Goal: Task Accomplishment & Management: Use online tool/utility

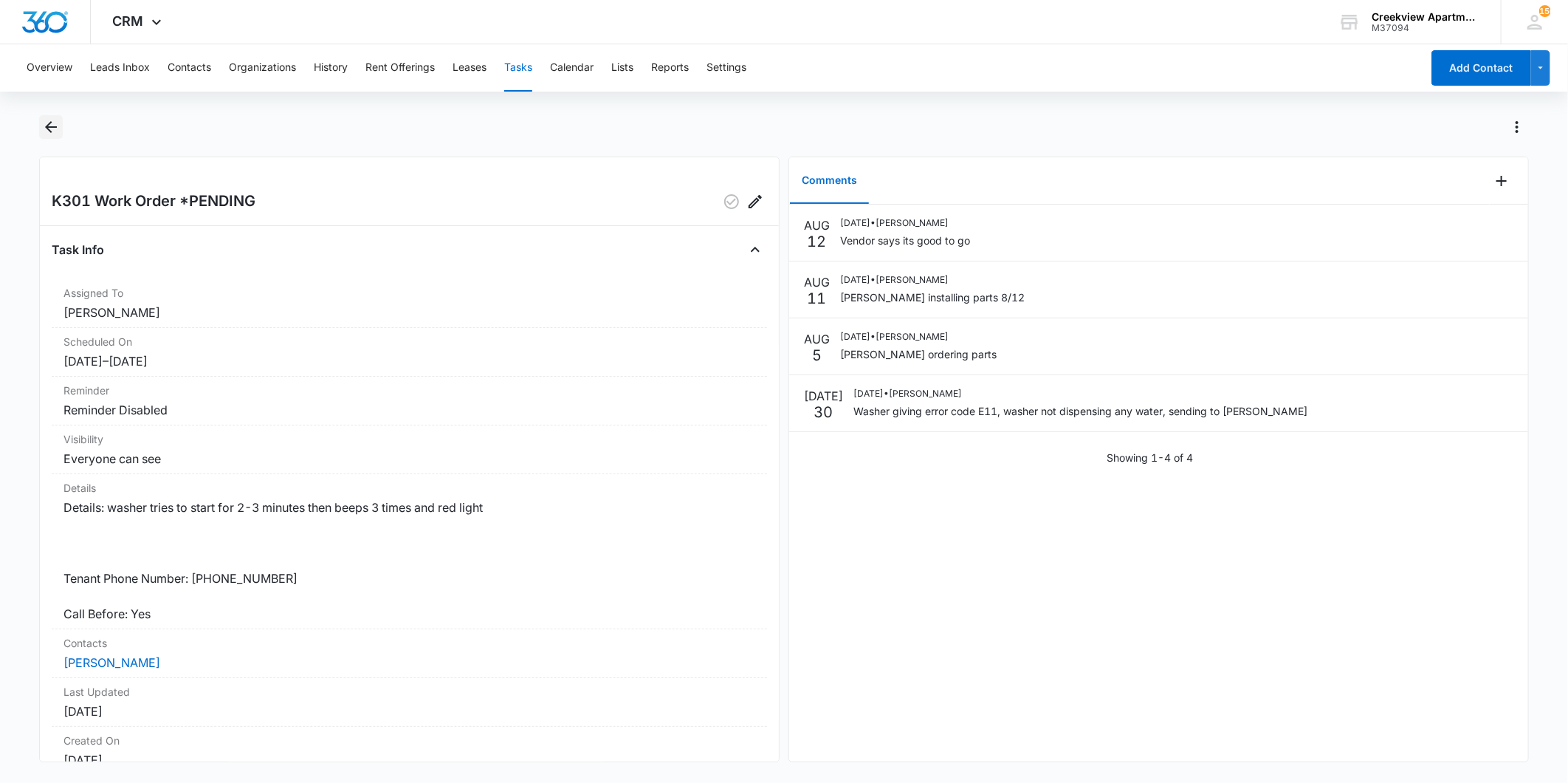
click at [59, 127] on icon "Back" at bounding box center [50, 127] width 17 height 17
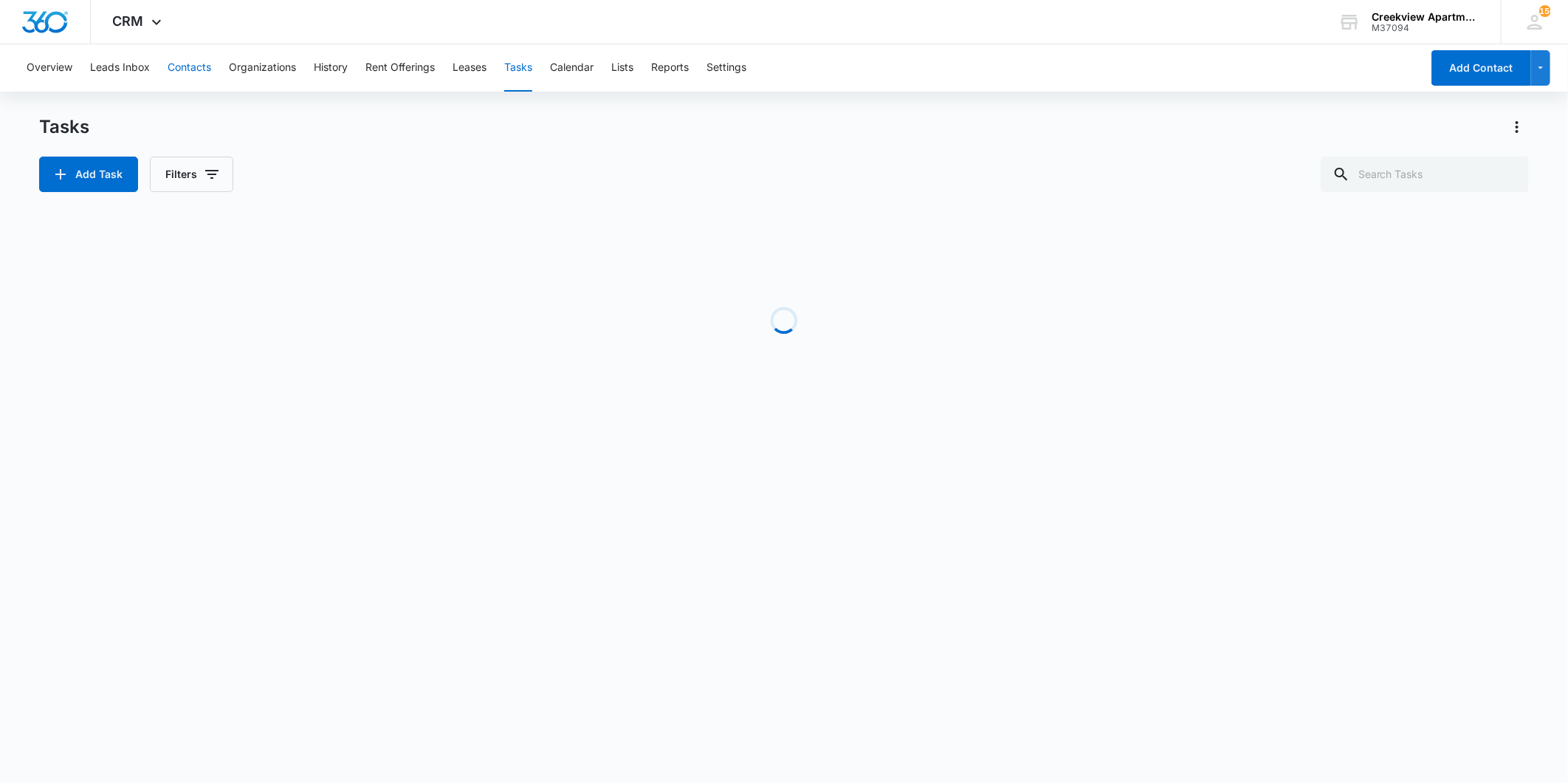
click at [179, 69] on button "Contacts" at bounding box center [190, 68] width 44 height 48
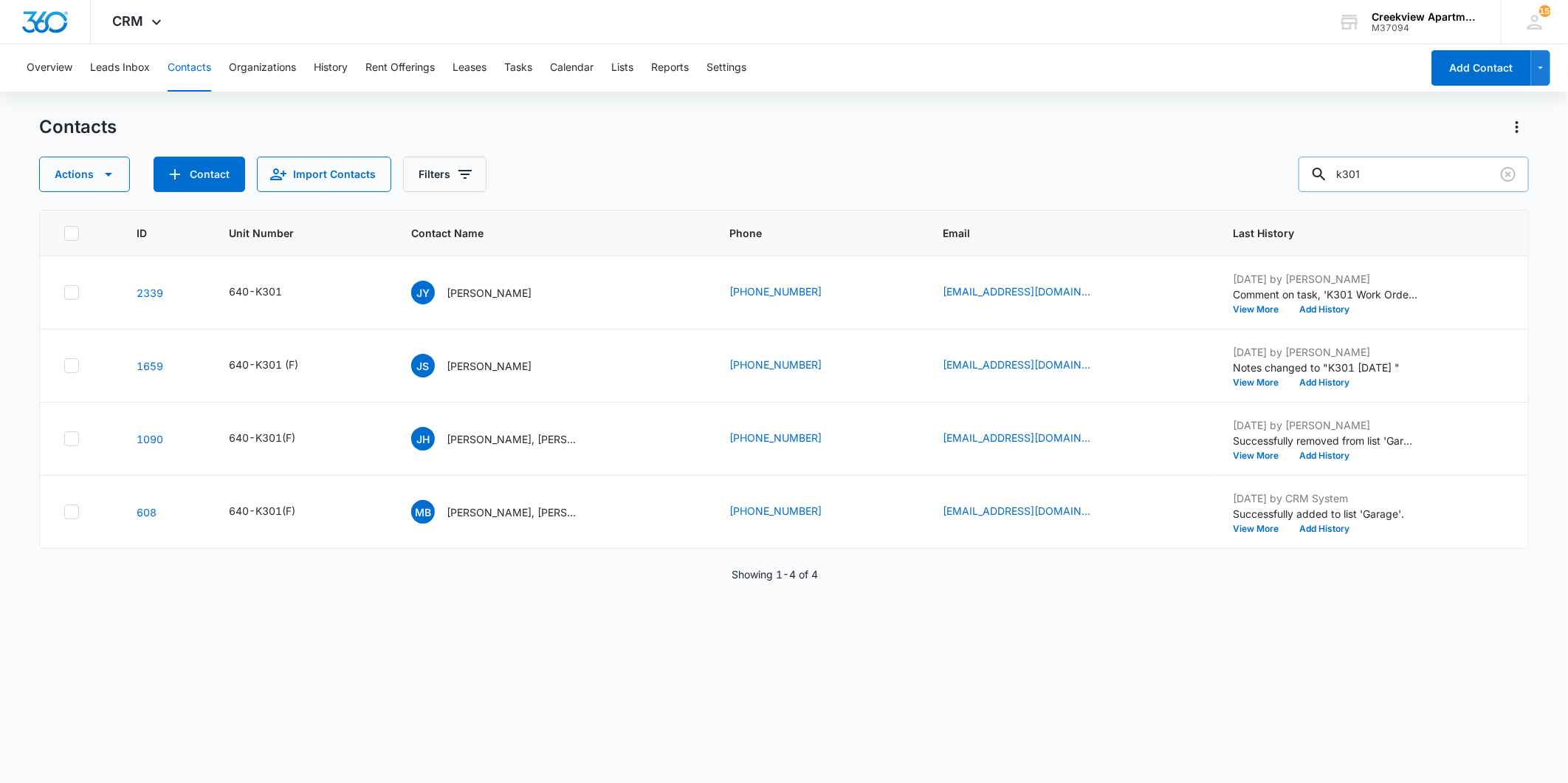
click at [1393, 173] on input "k301" at bounding box center [1413, 174] width 230 height 36
type input "b106"
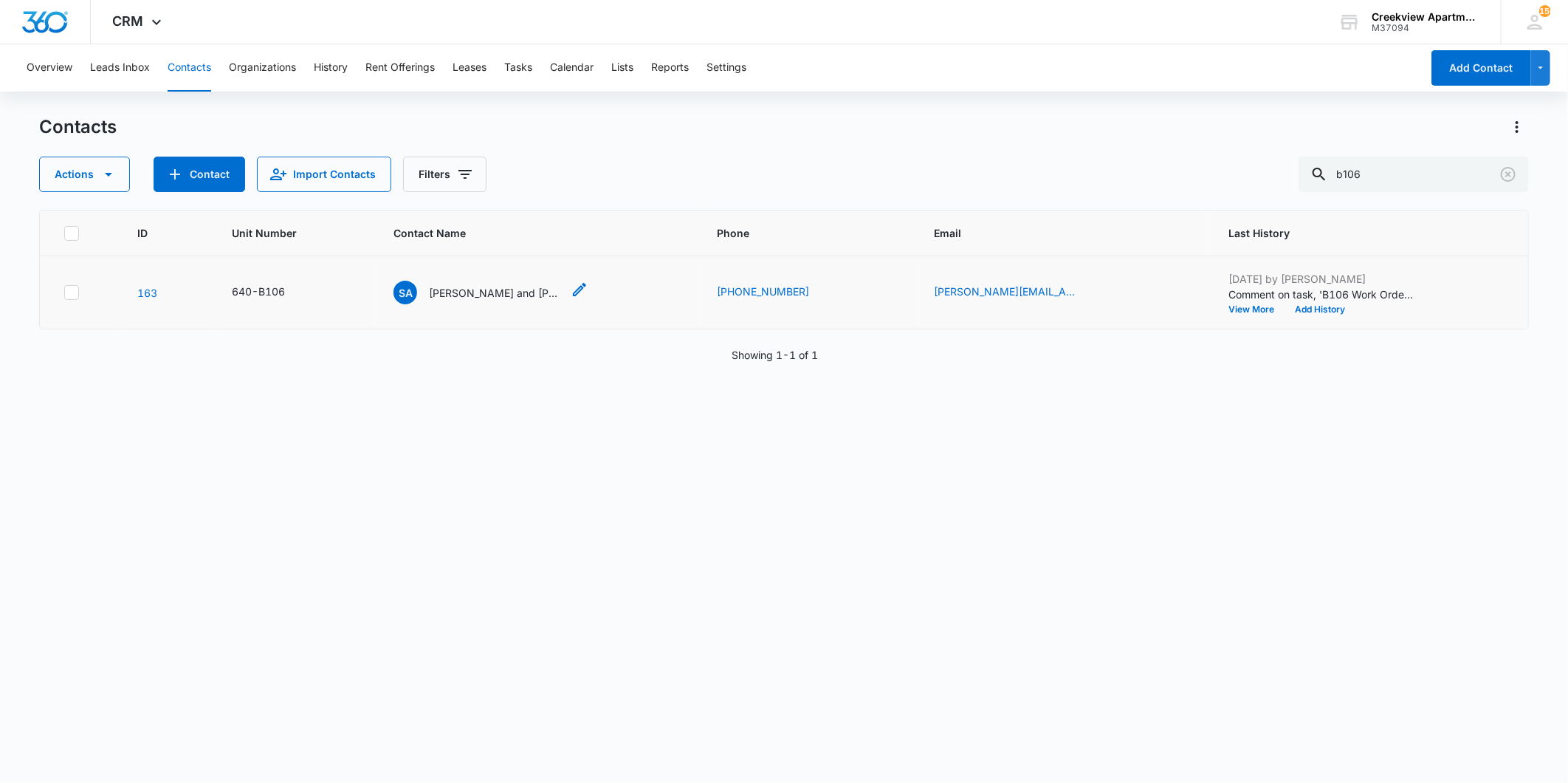
click at [477, 296] on p "[PERSON_NAME] and [PERSON_NAME]" at bounding box center [495, 292] width 133 height 16
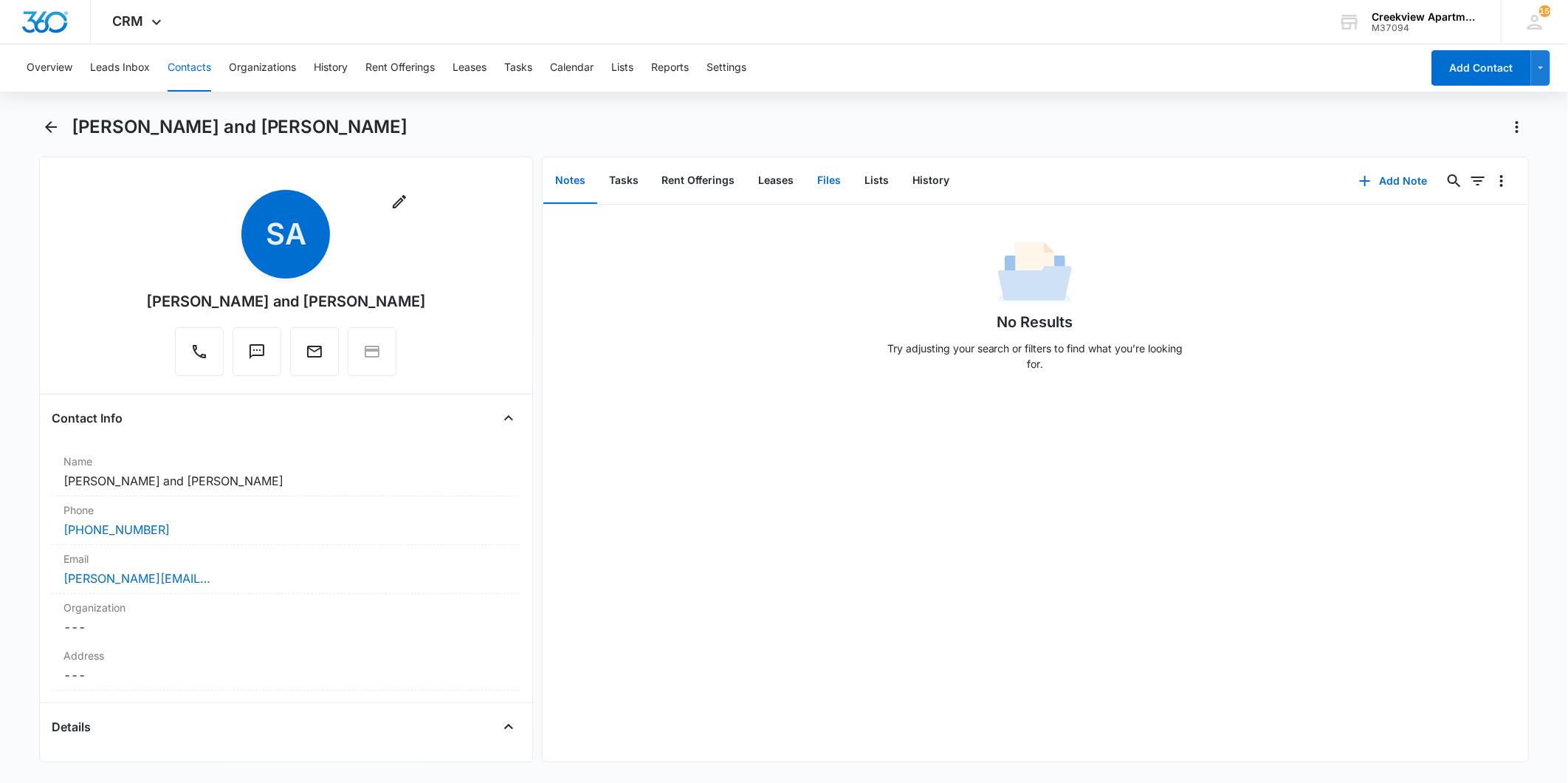
click at [821, 182] on button "Files" at bounding box center [830, 181] width 48 height 46
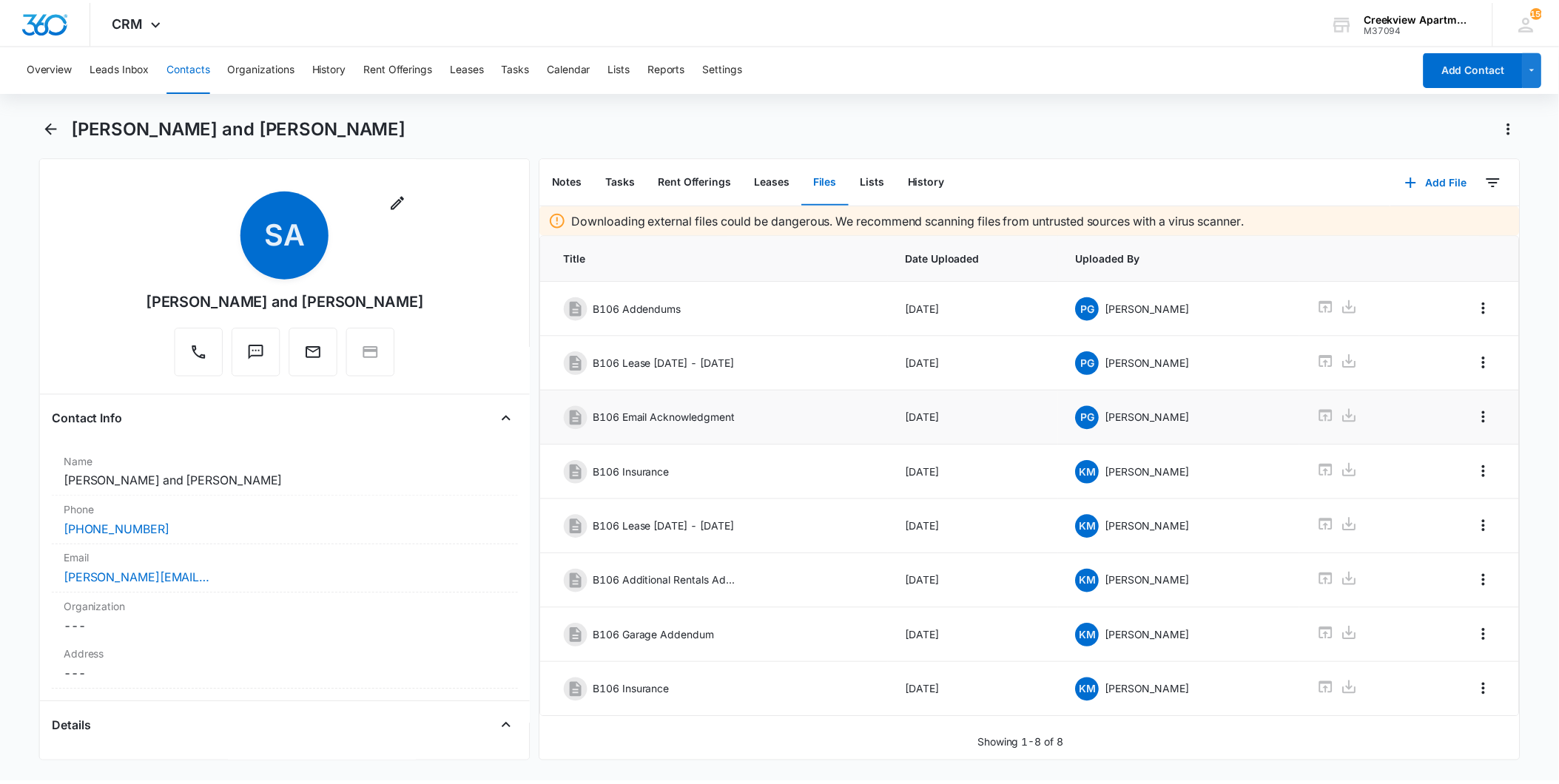
scroll to position [11, 0]
click at [1282, 513] on td "KM Kristin Myers" at bounding box center [1187, 528] width 243 height 55
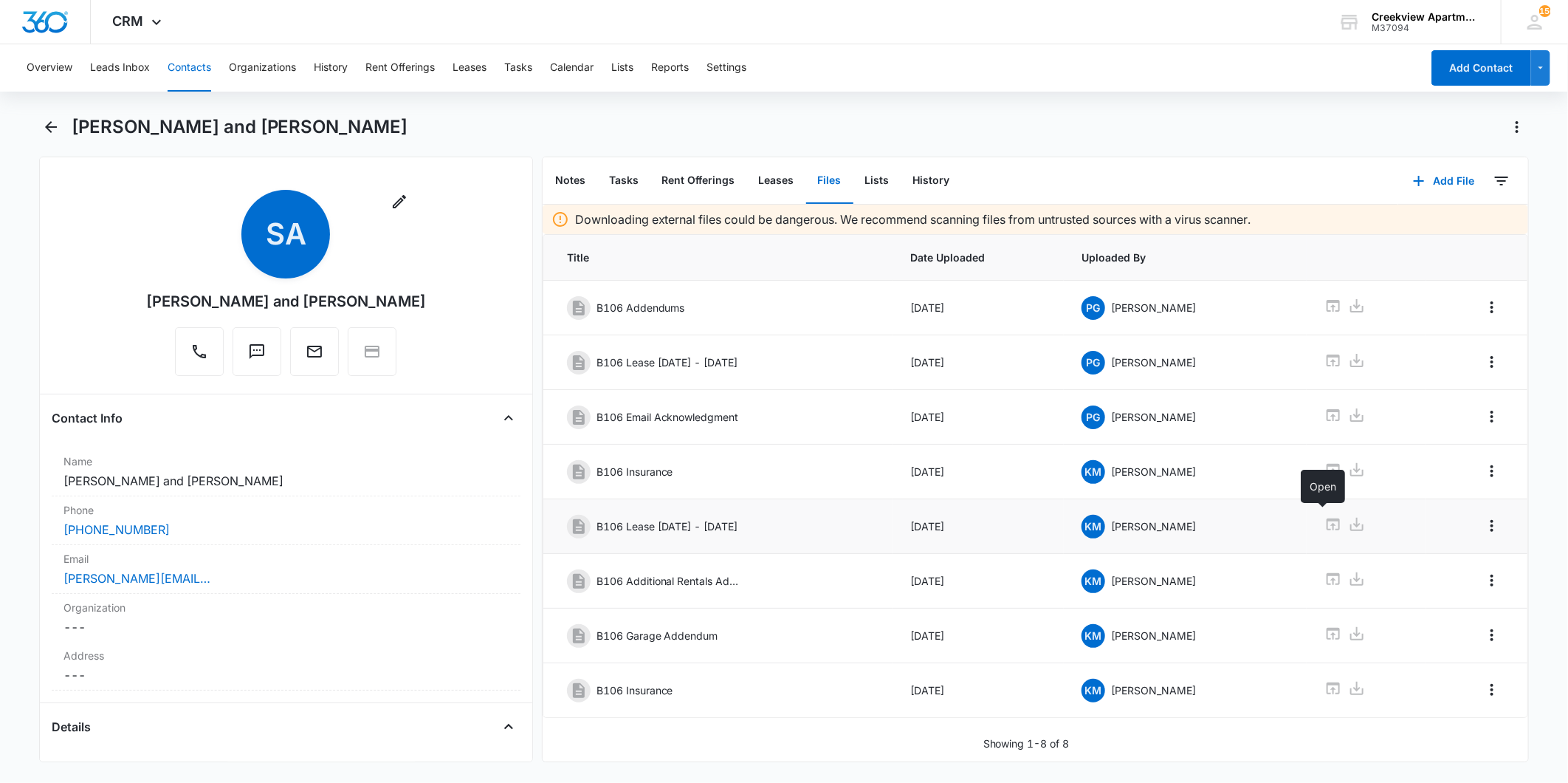
click at [1324, 520] on icon at bounding box center [1332, 524] width 17 height 17
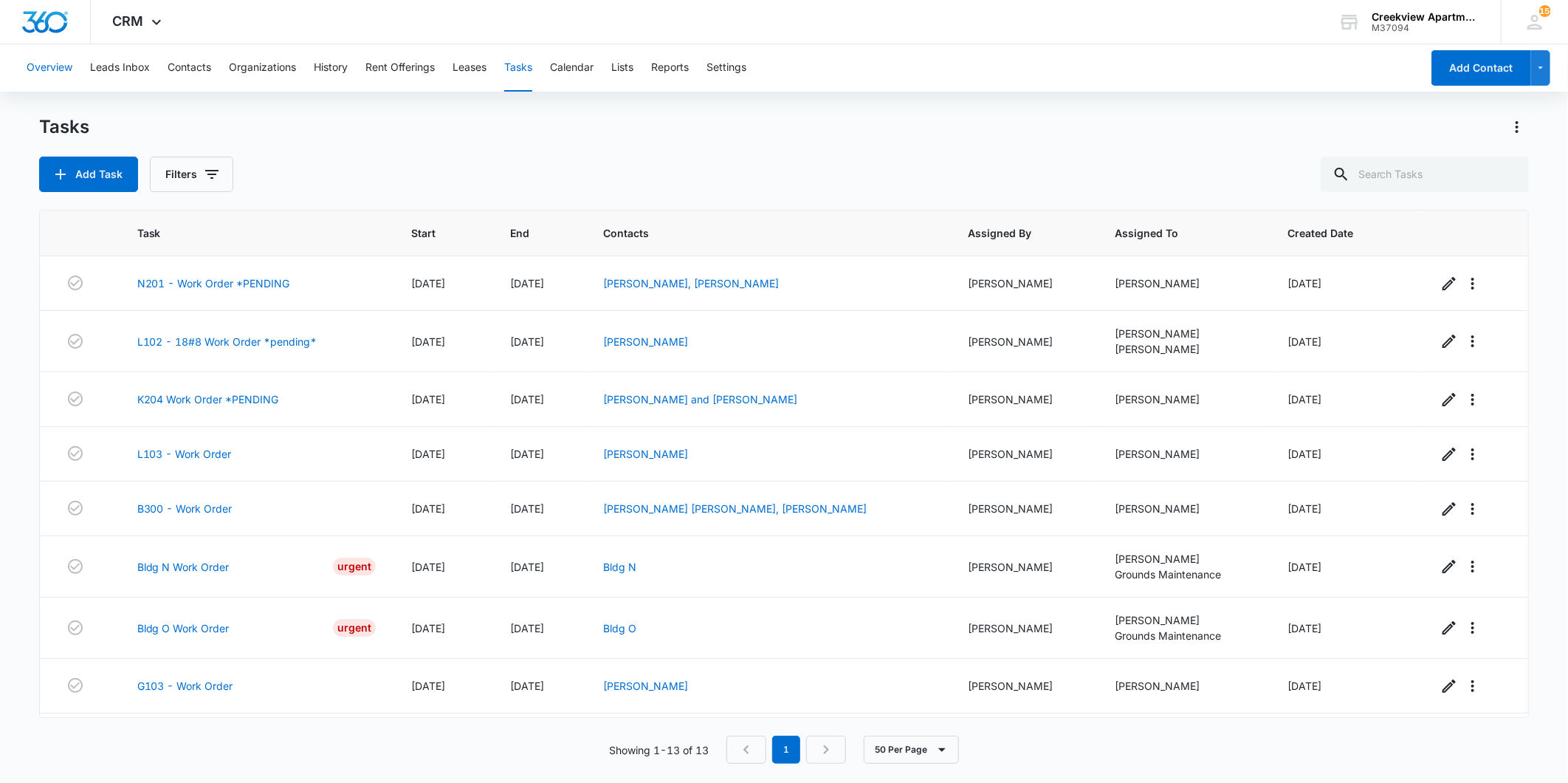
click at [49, 74] on button "Overview" at bounding box center [49, 68] width 46 height 48
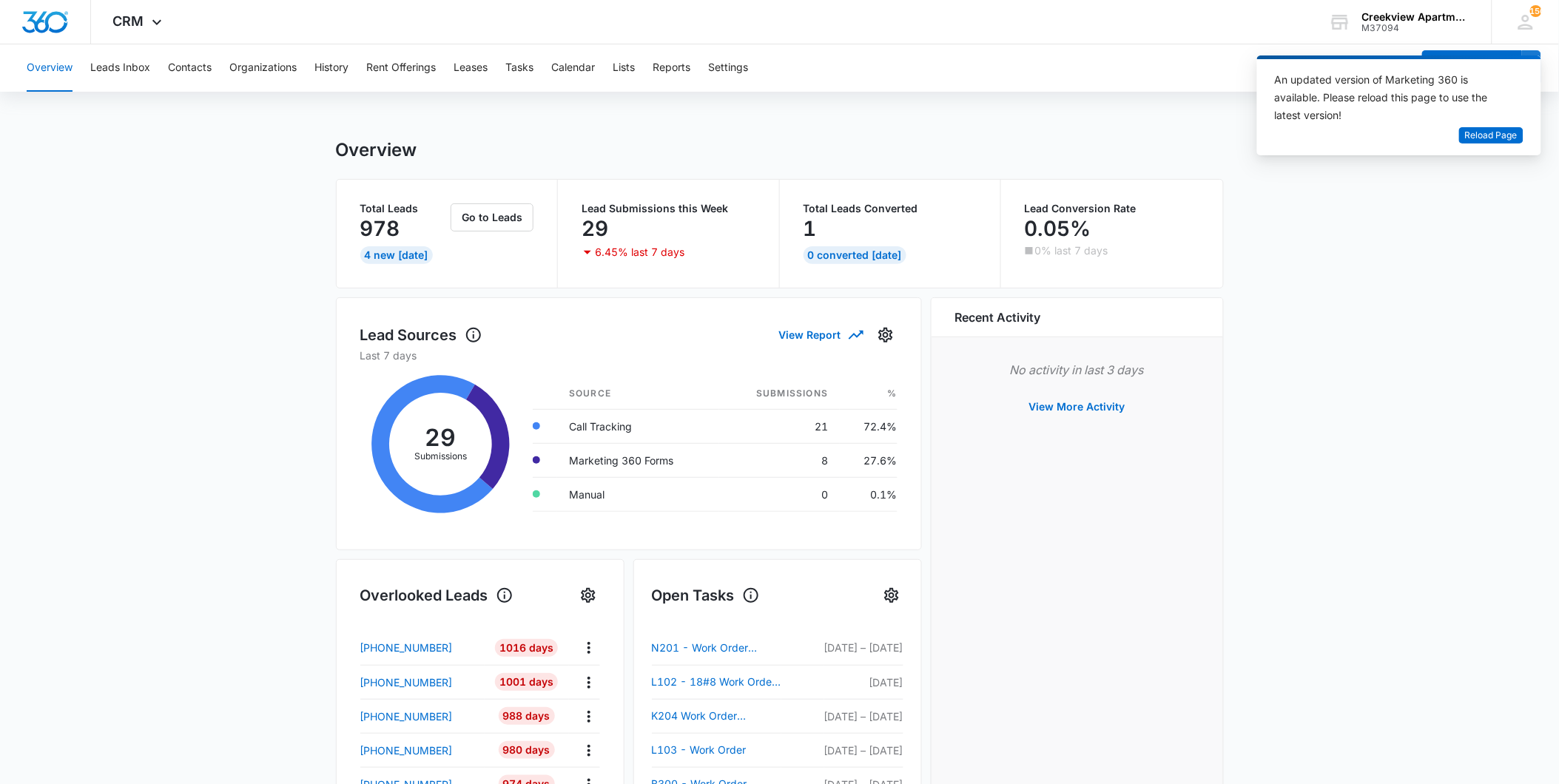
click at [1449, 176] on main "Overview Total Leads 978 4 New Today Go to Leads Lead Submissions this Week 29 …" at bounding box center [780, 708] width 1559 height 1138
click at [188, 67] on button "Contacts" at bounding box center [190, 68] width 44 height 48
